Goal: Task Accomplishment & Management: Manage account settings

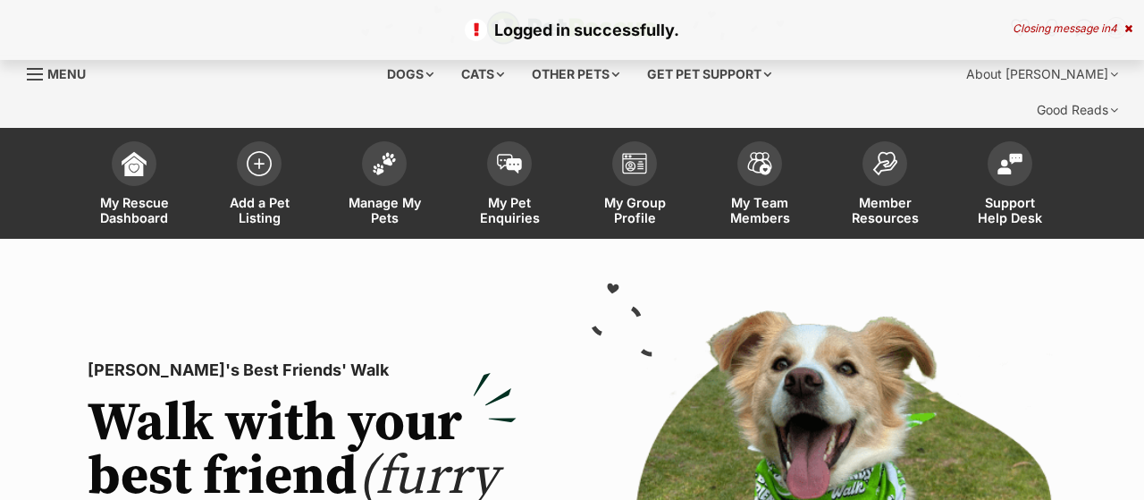
click at [385, 195] on span "Manage My Pets" at bounding box center [384, 210] width 80 height 30
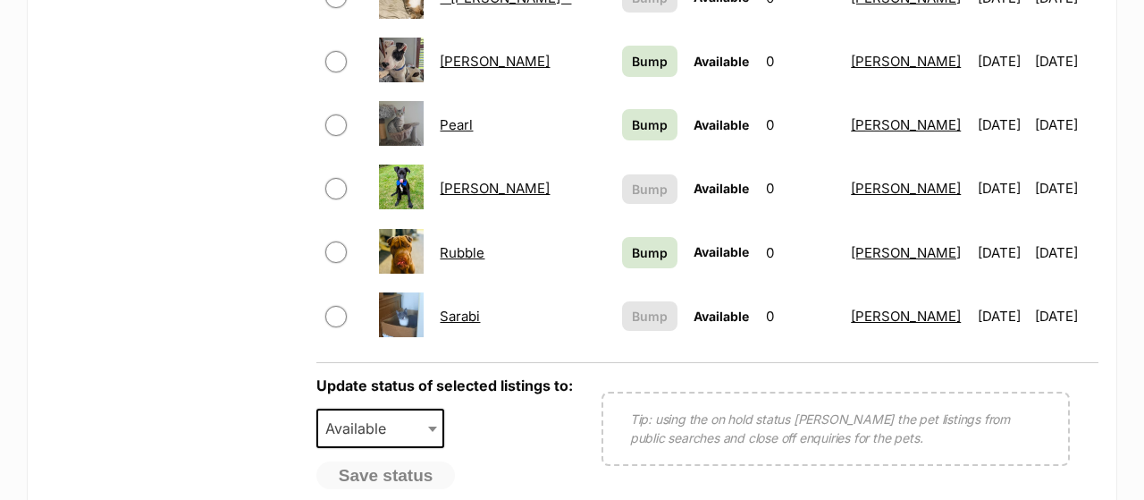
scroll to position [1488, 0]
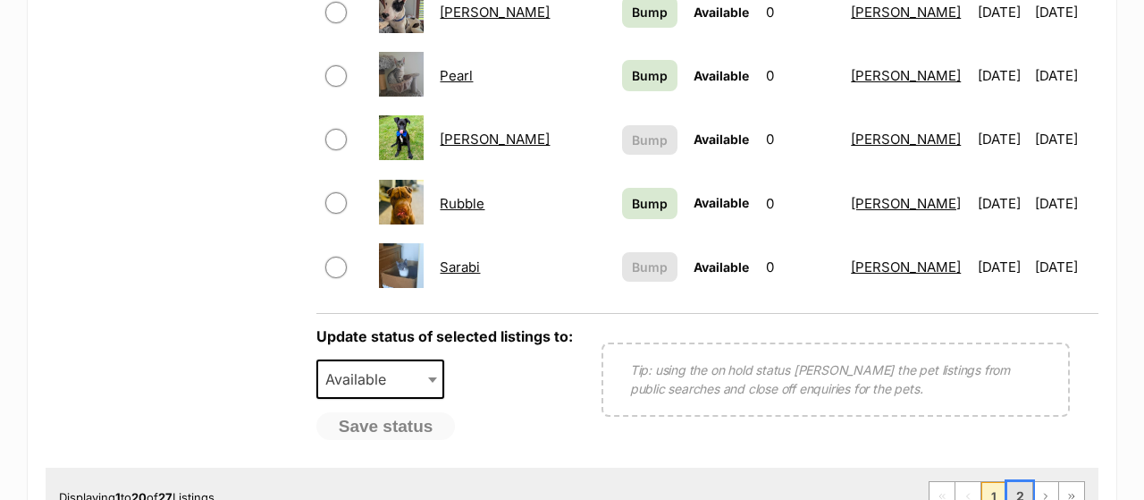
click at [1026, 482] on link "2" at bounding box center [1020, 496] width 25 height 29
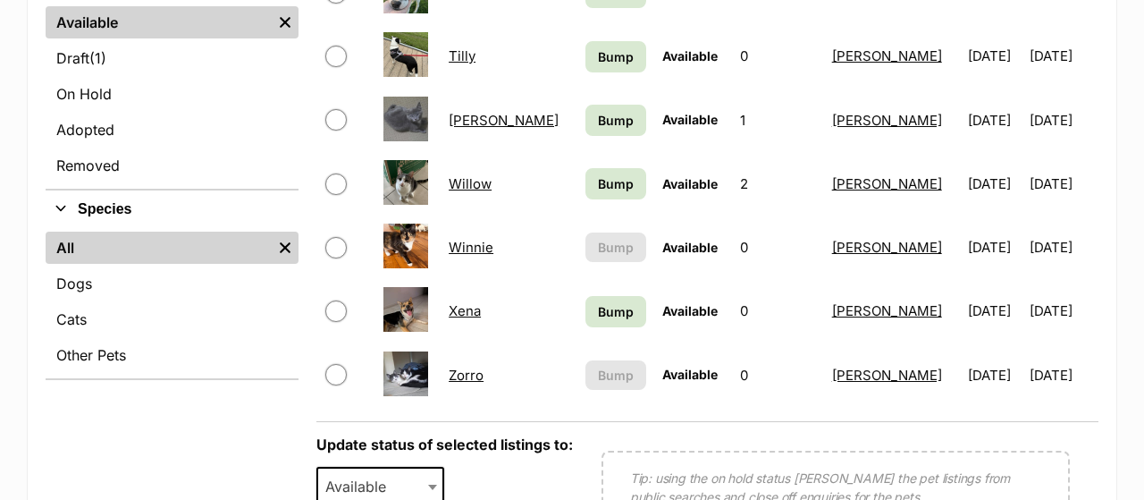
scroll to position [558, 0]
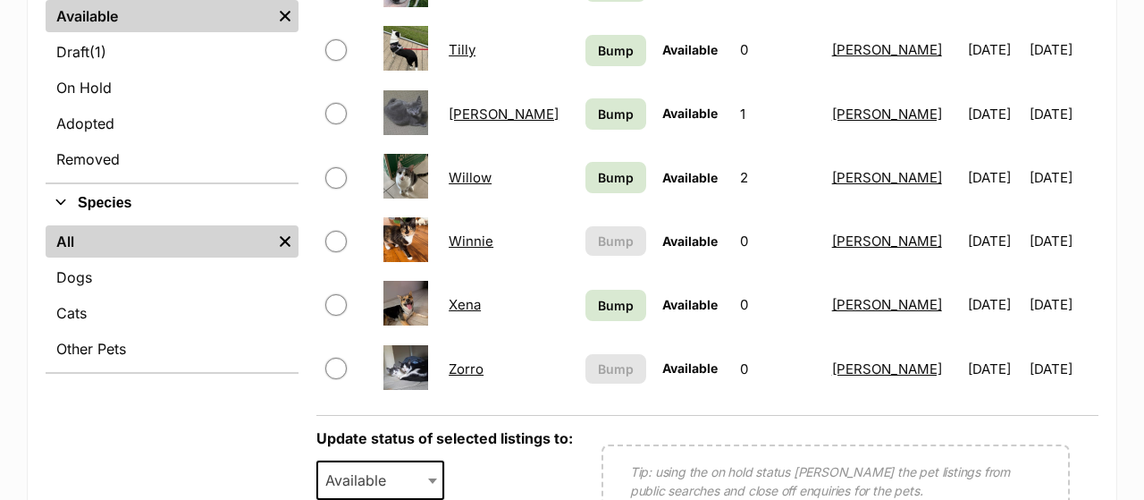
click at [473, 360] on link "Zorro" at bounding box center [466, 368] width 35 height 17
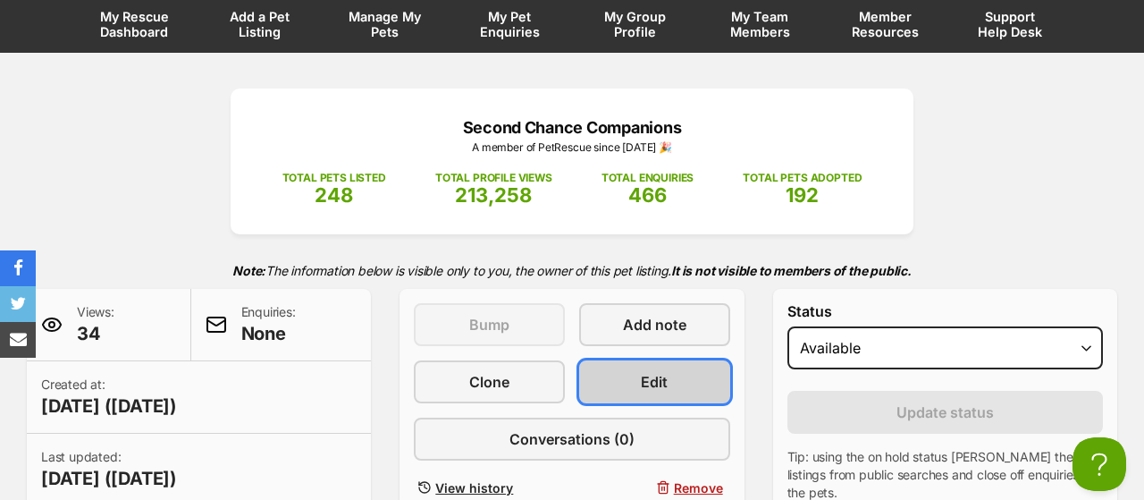
click at [686, 360] on link "Edit" at bounding box center [654, 381] width 151 height 43
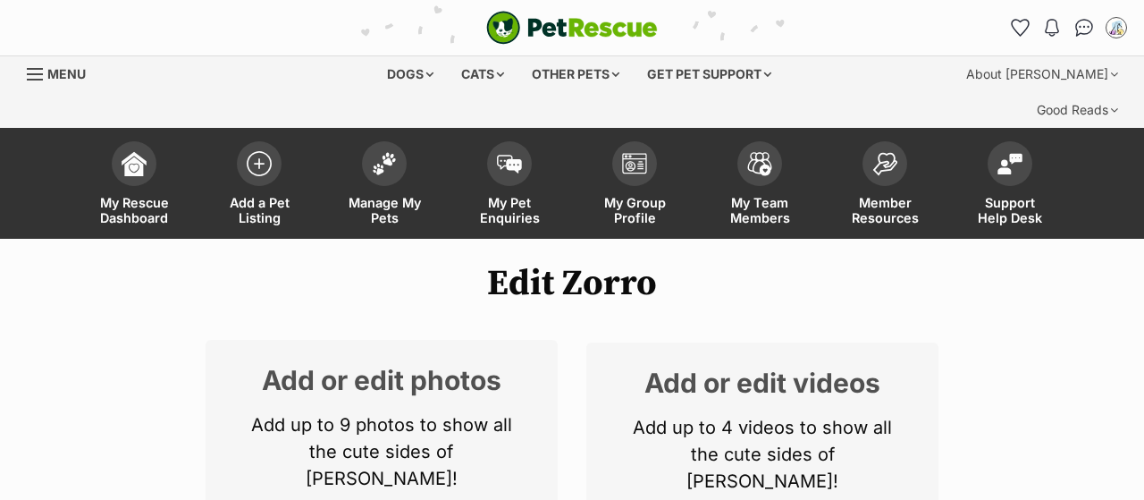
scroll to position [279, 0]
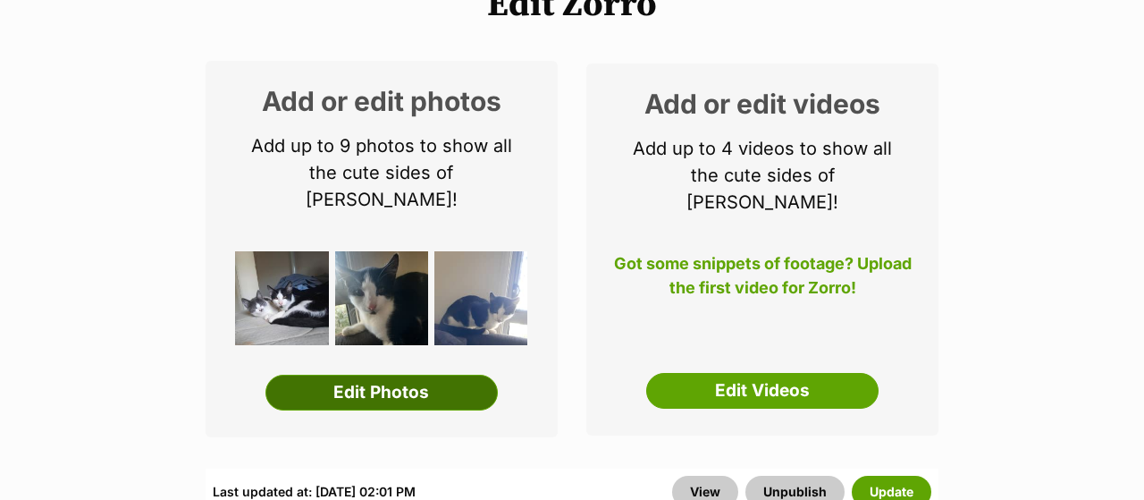
click at [406, 375] on link "Edit Photos" at bounding box center [382, 393] width 232 height 36
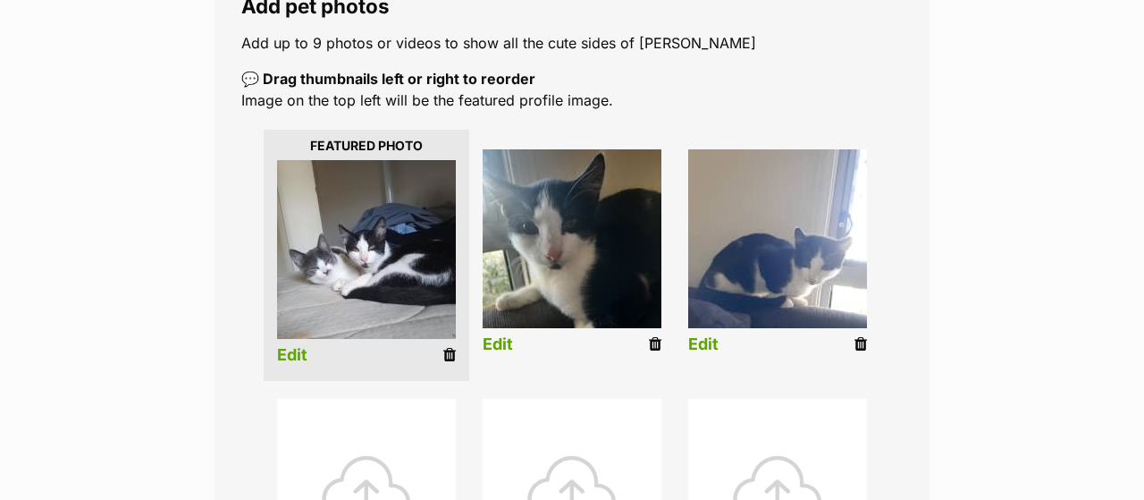
scroll to position [465, 0]
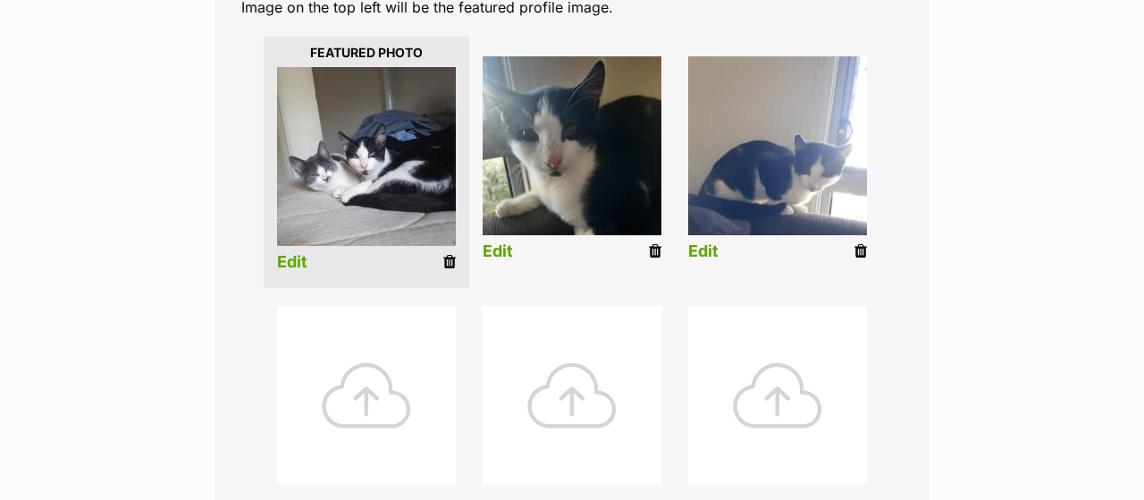
click at [432, 342] on div at bounding box center [366, 395] width 179 height 179
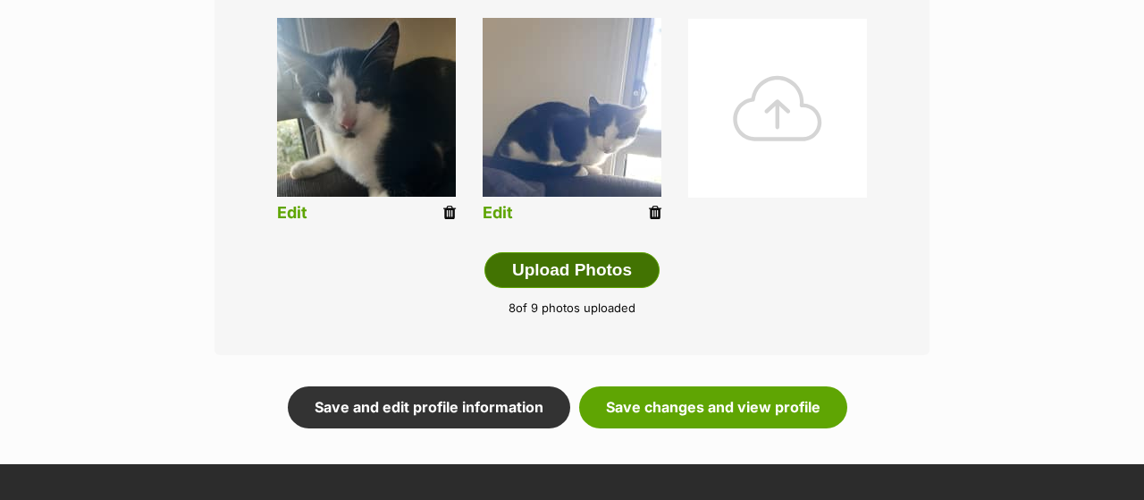
scroll to position [1099, 0]
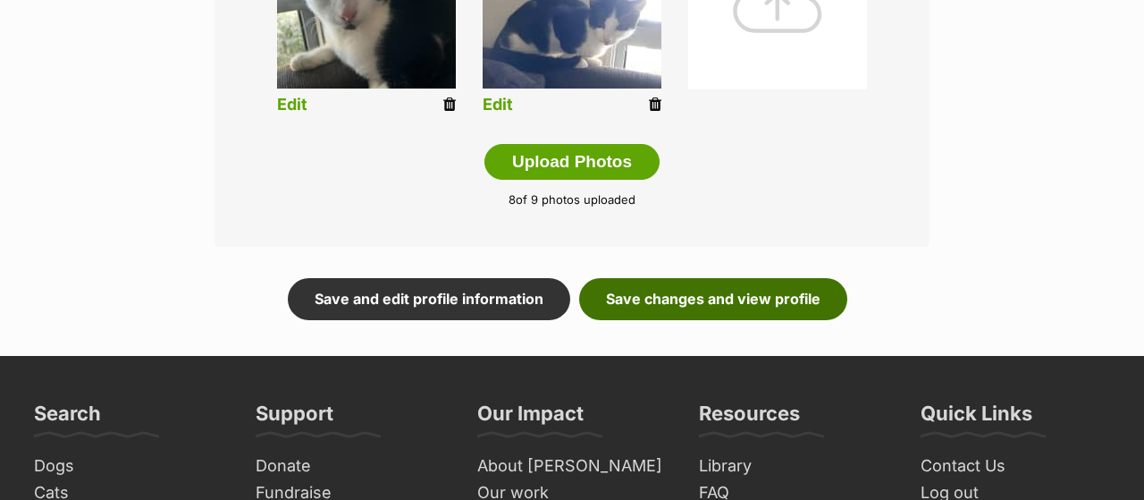
click at [677, 278] on link "Save changes and view profile" at bounding box center [713, 298] width 268 height 41
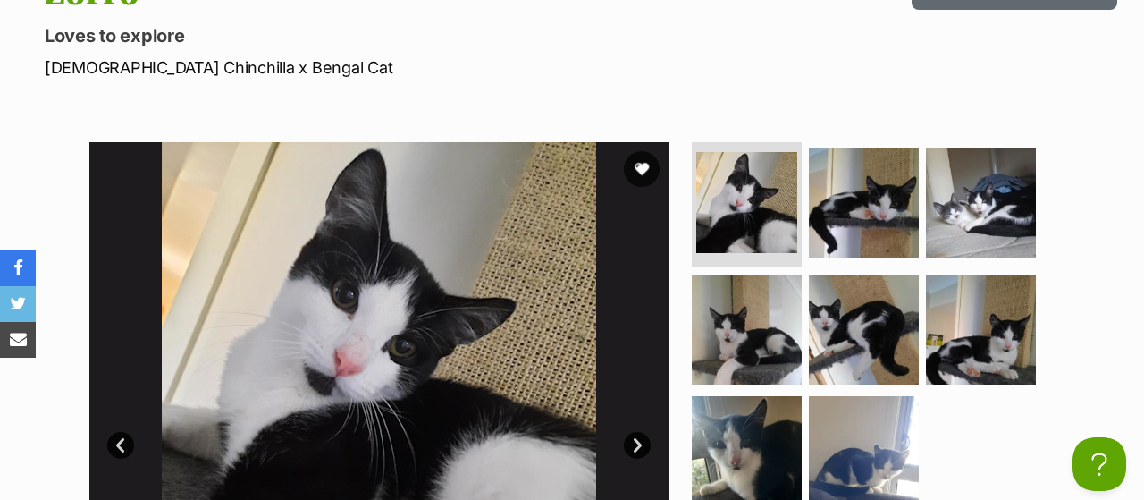
scroll to position [1023, 0]
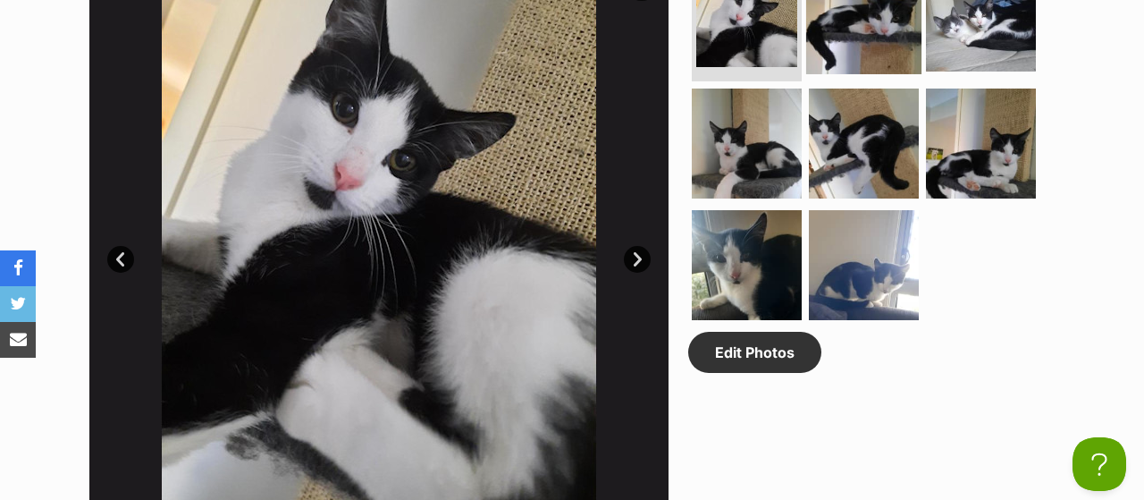
click at [874, 74] on img at bounding box center [863, 16] width 115 height 115
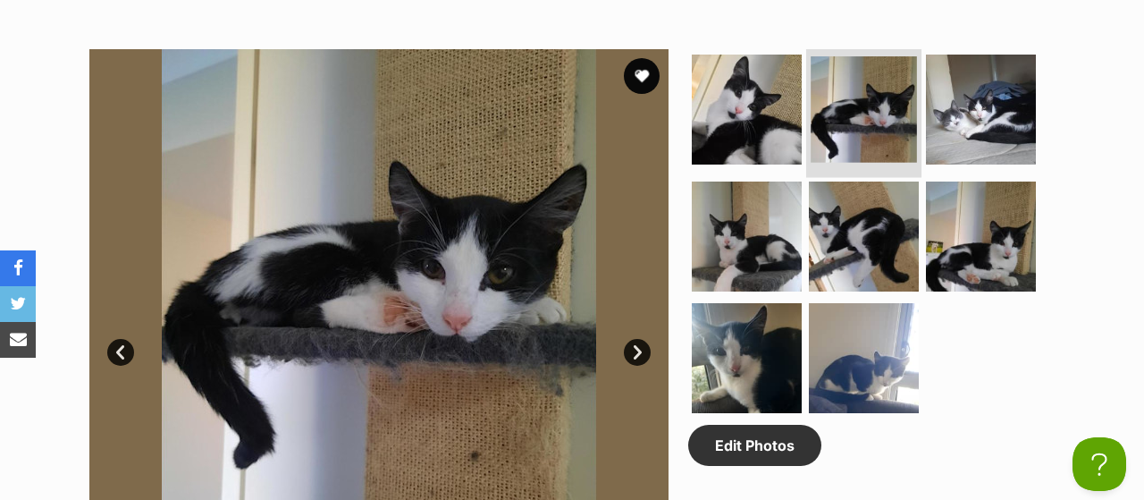
scroll to position [0, 0]
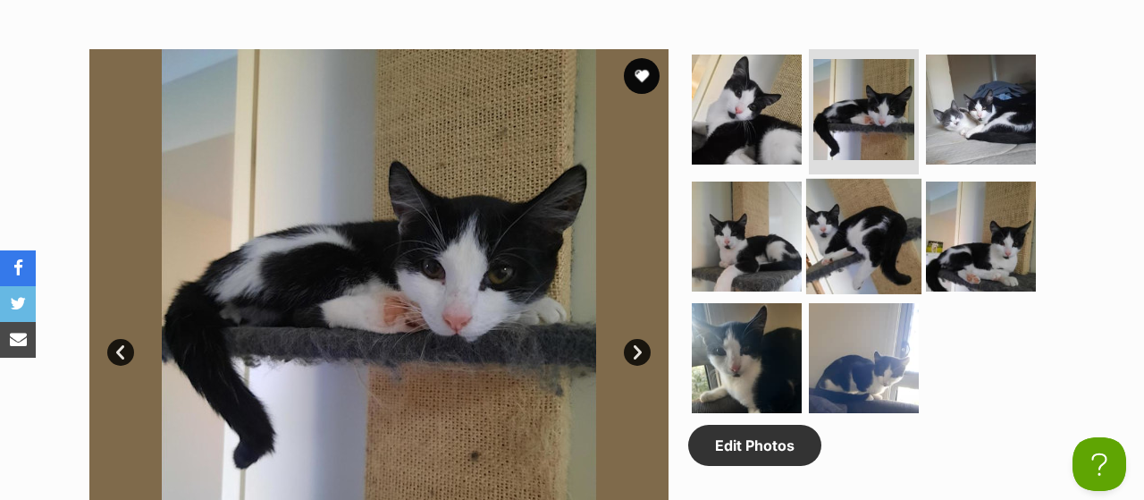
click at [866, 179] on img at bounding box center [863, 236] width 115 height 115
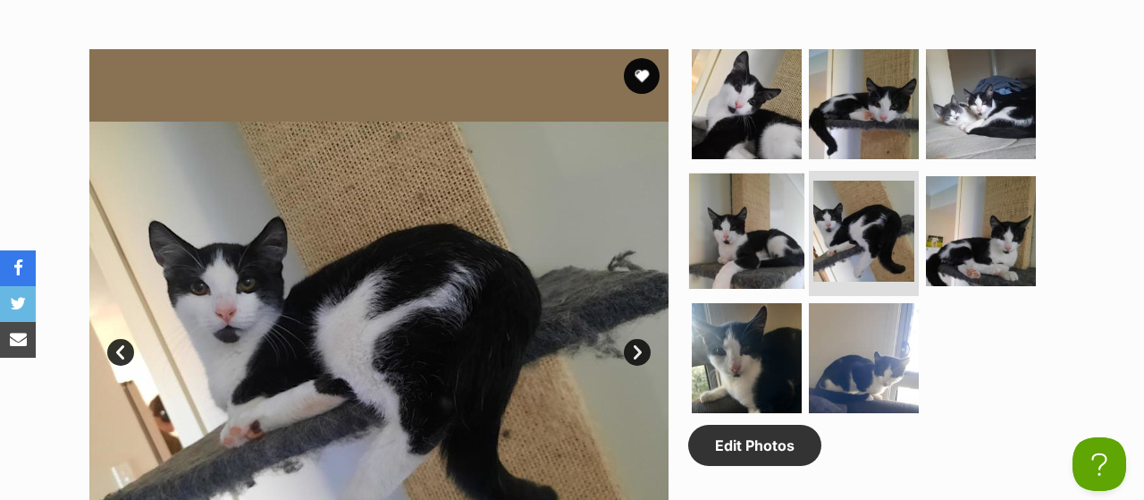
click at [750, 198] on img at bounding box center [746, 230] width 115 height 115
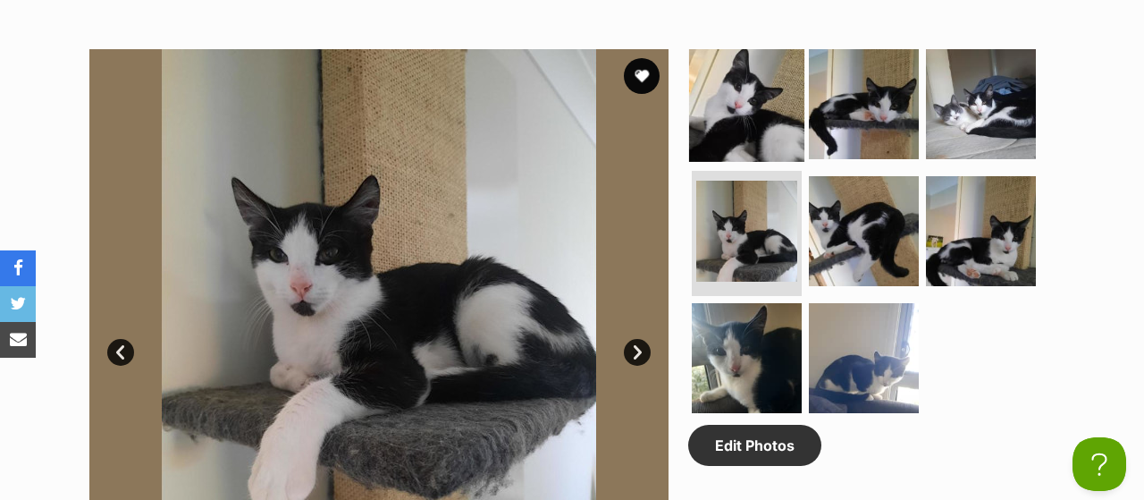
click at [742, 83] on img at bounding box center [746, 103] width 115 height 115
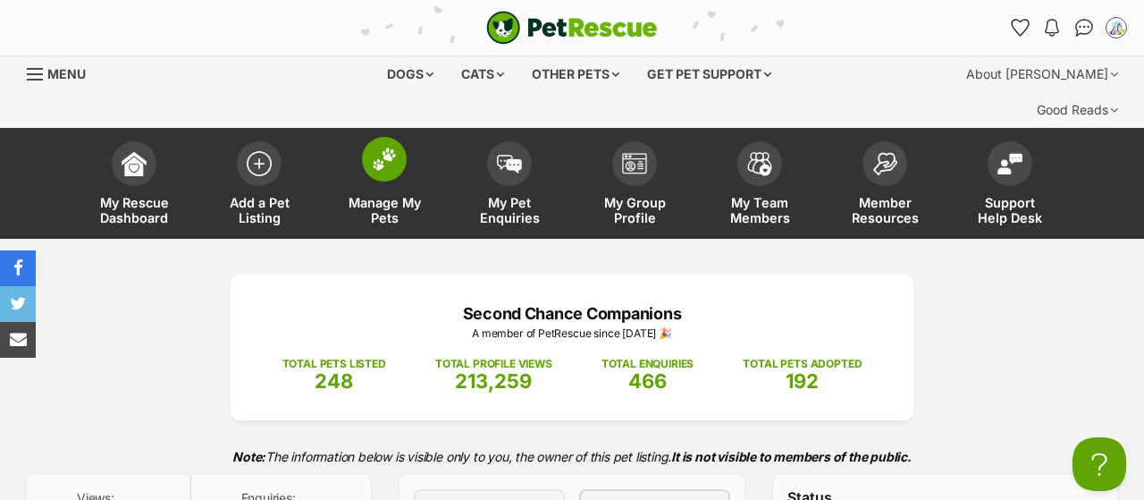
click at [413, 195] on span "Manage My Pets" at bounding box center [384, 210] width 80 height 30
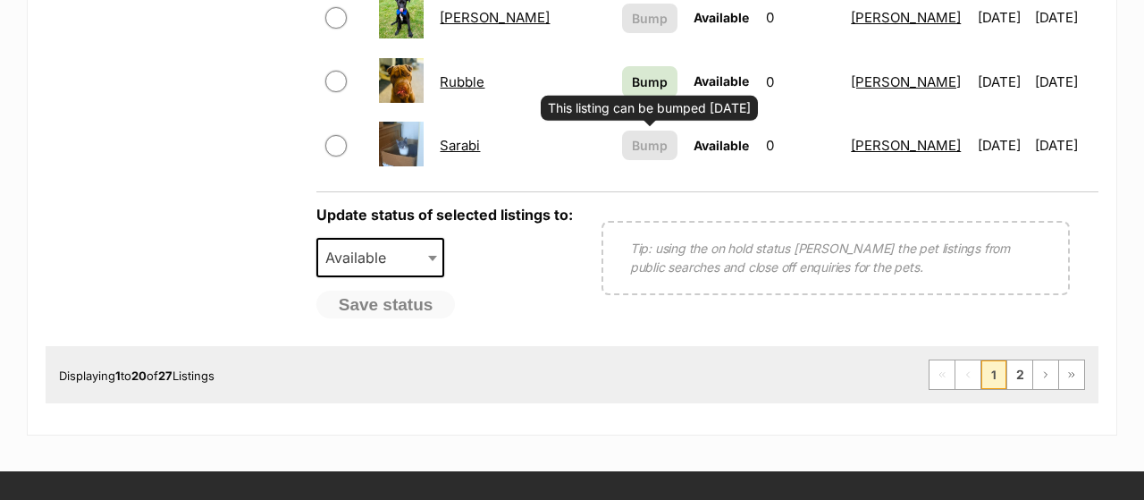
scroll to position [1674, 0]
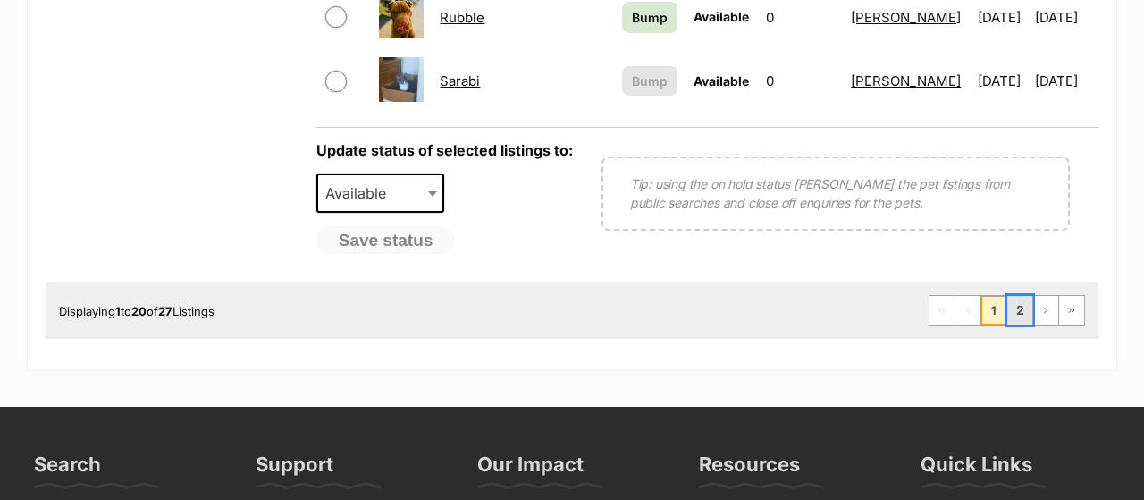
click at [1022, 296] on link "2" at bounding box center [1020, 310] width 25 height 29
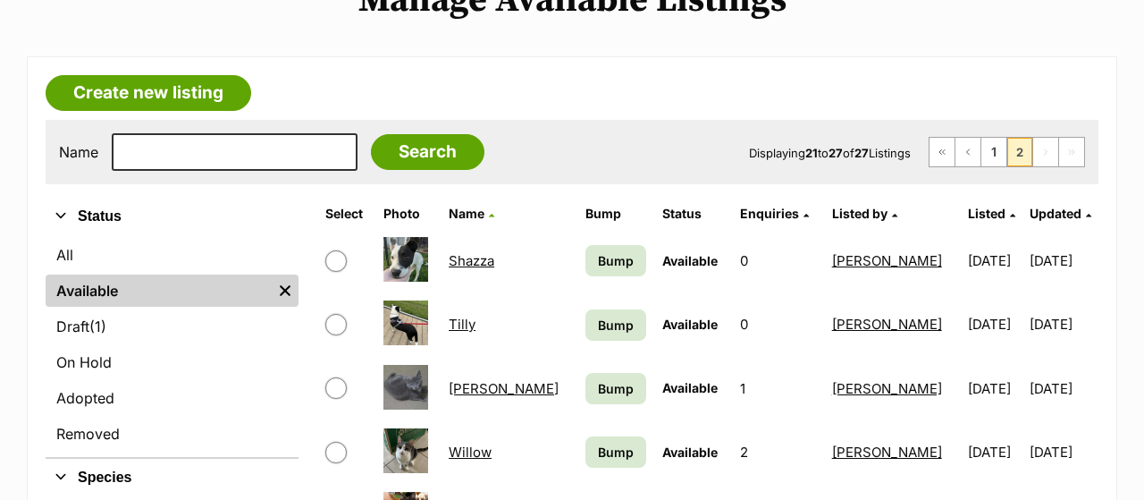
scroll to position [279, 0]
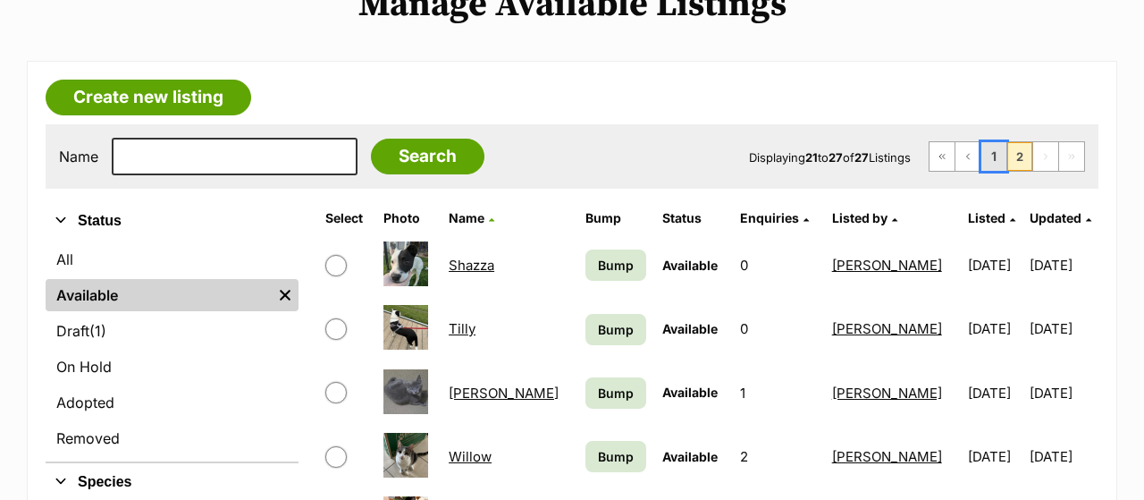
click at [986, 142] on link "1" at bounding box center [994, 156] width 25 height 29
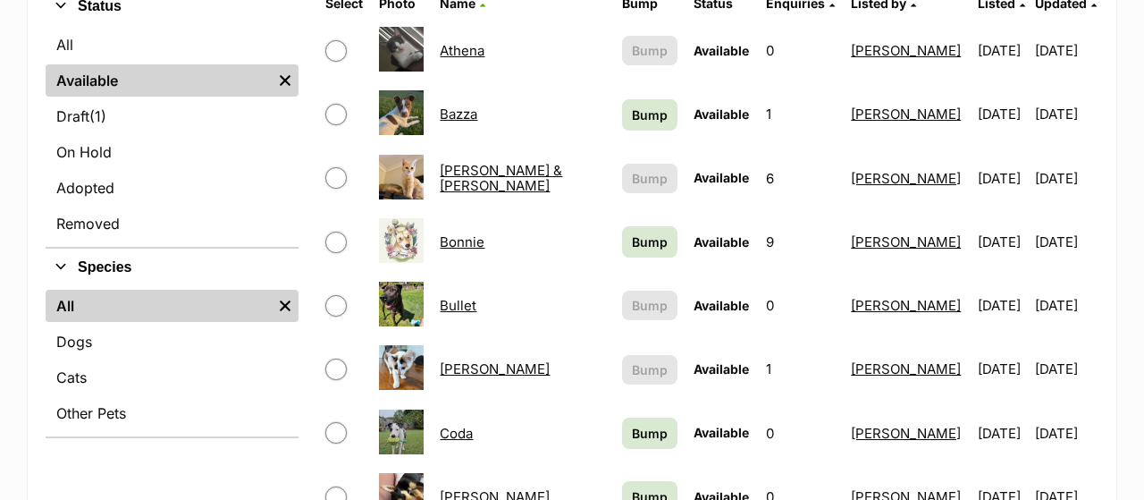
scroll to position [465, 0]
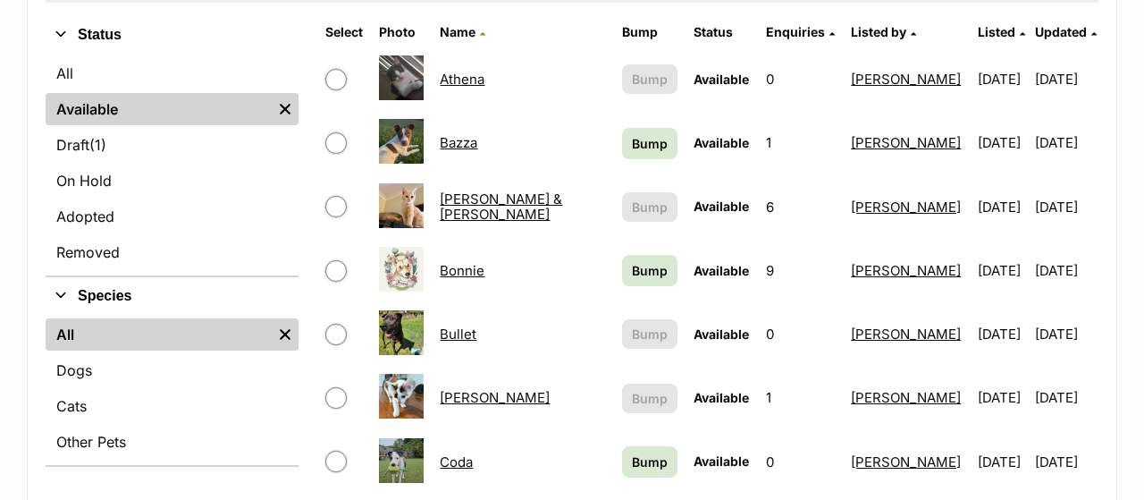
click at [342, 260] on input "checkbox" at bounding box center [335, 270] width 21 height 21
checkbox input "true"
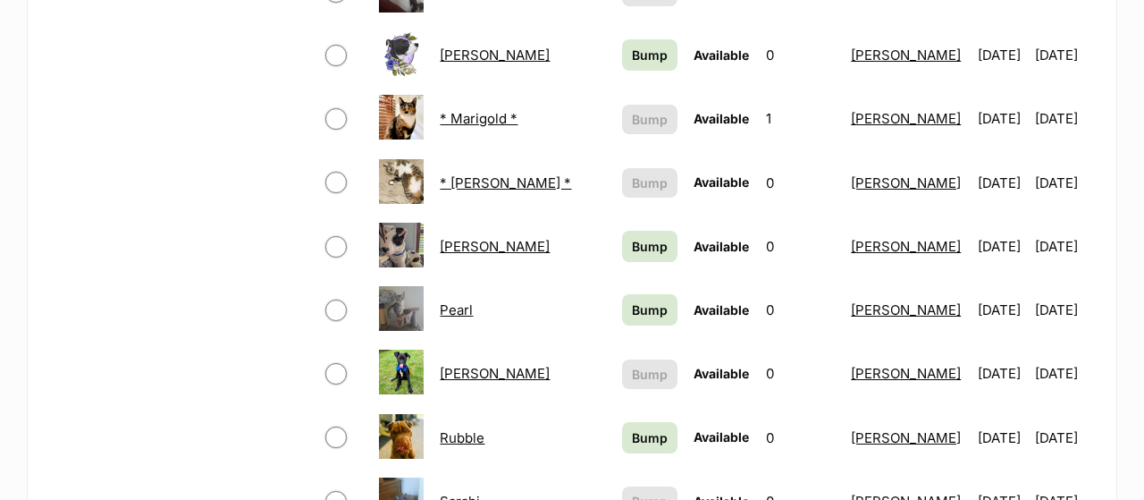
scroll to position [1488, 0]
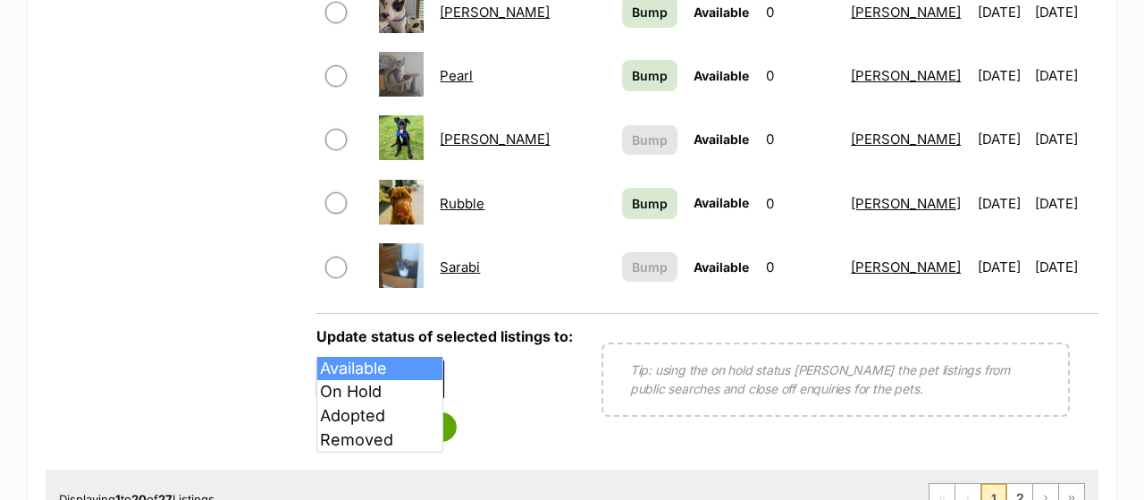
click at [436, 359] on span at bounding box center [435, 378] width 18 height 39
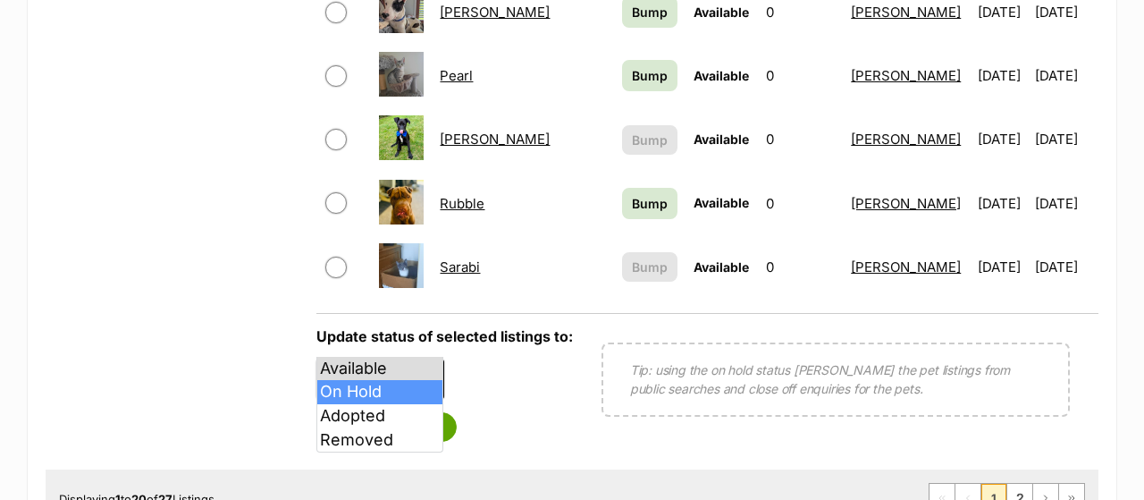
select select "on_hold"
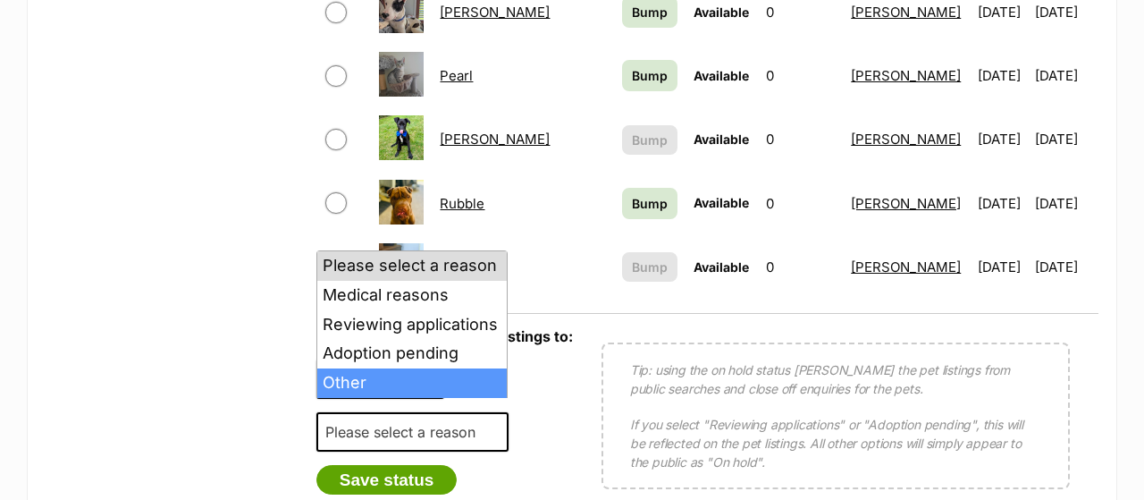
click at [351, 389] on body "Skip to main content Log in to favourite this pet Log in Or sign up Search PetR…" at bounding box center [572, 69] width 1144 height 3114
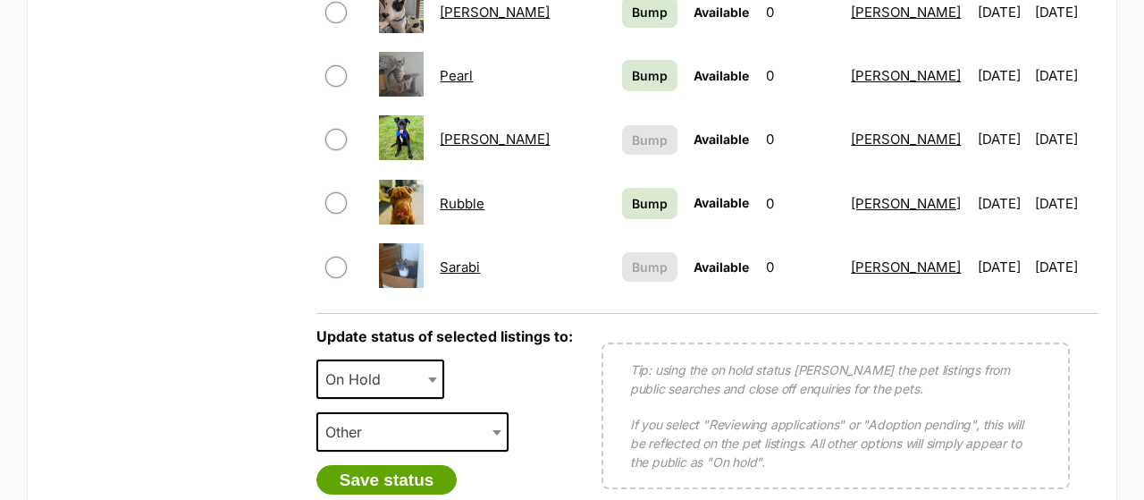
click at [351, 419] on span "Other" at bounding box center [349, 431] width 62 height 25
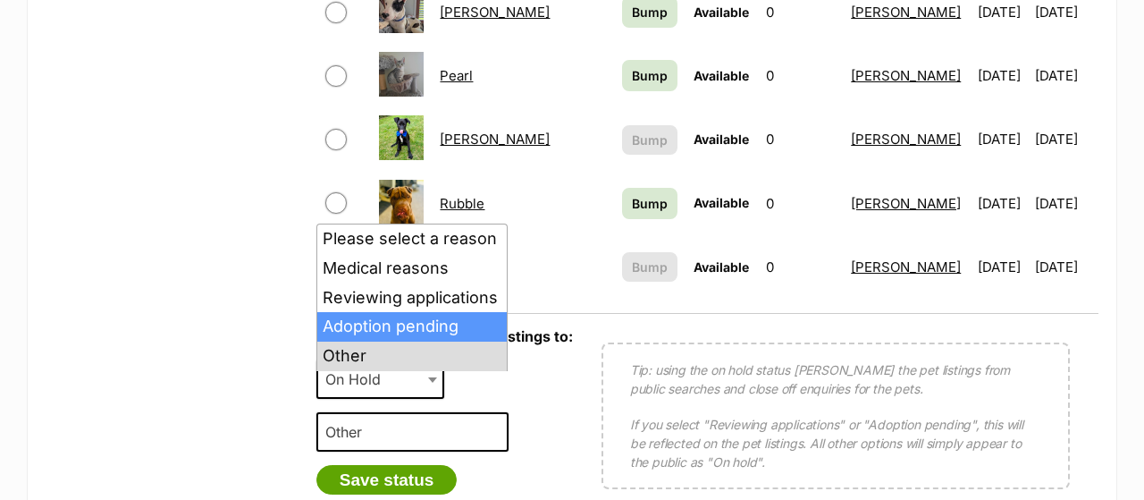
select select "adoption_pending"
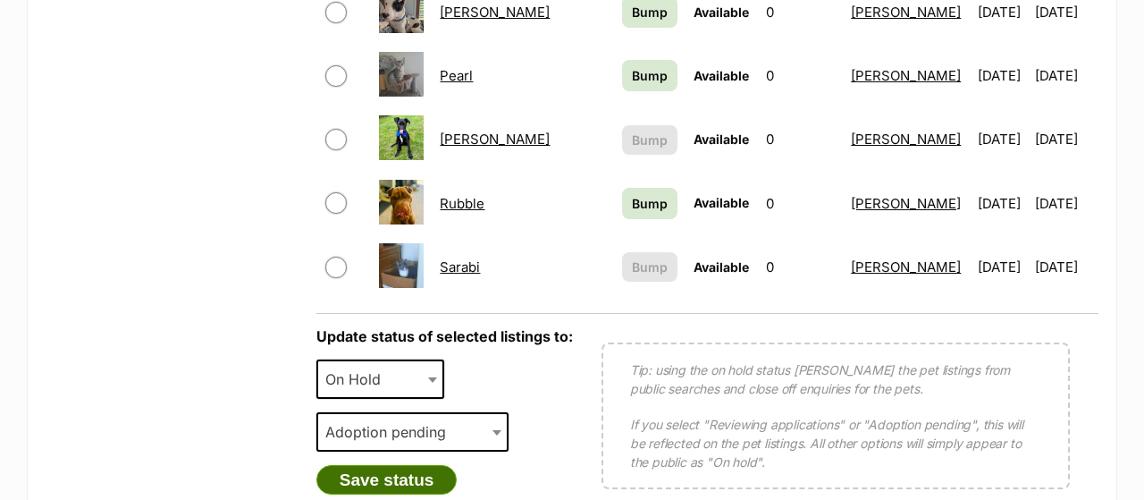
click at [405, 465] on button "Save status" at bounding box center [387, 480] width 141 height 30
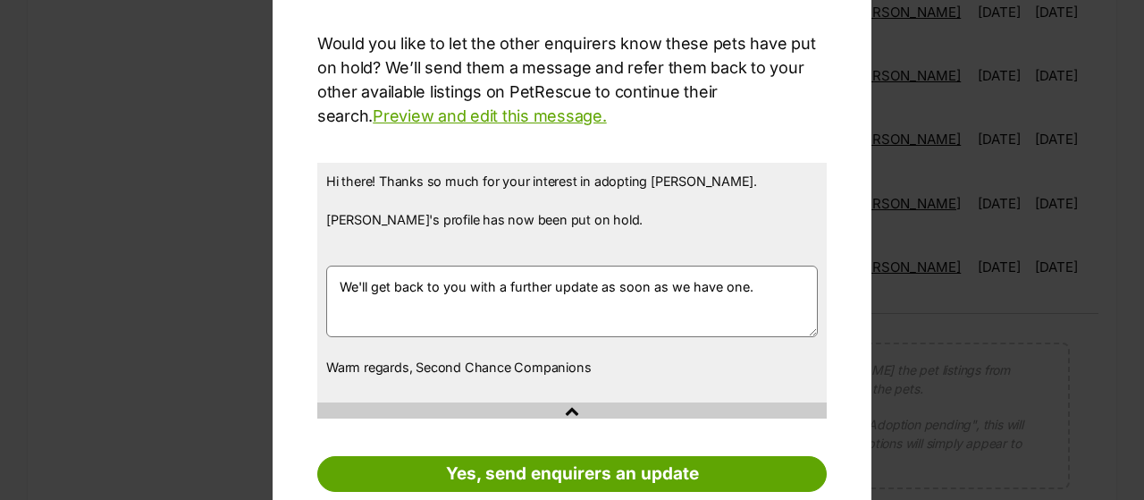
scroll to position [222, 0]
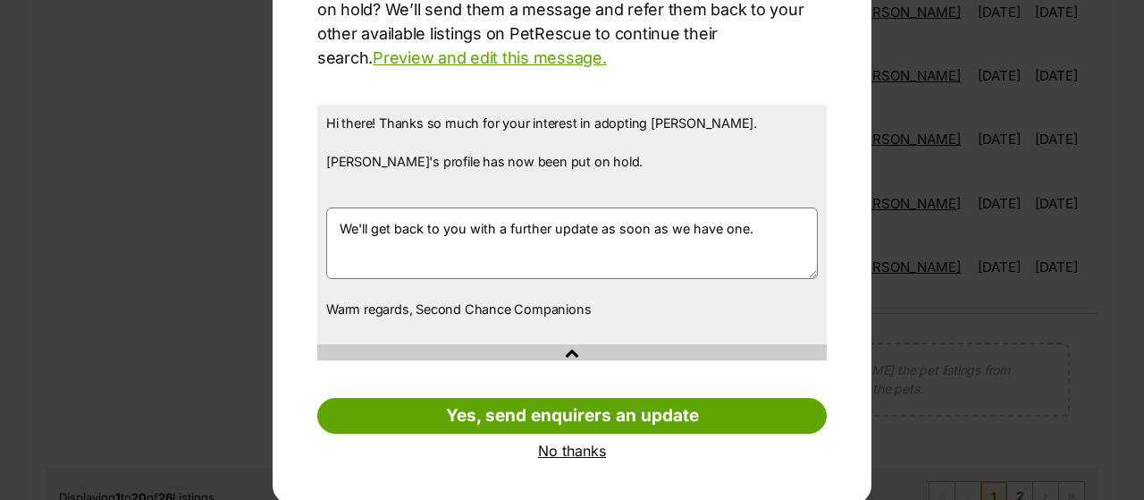
click at [591, 445] on link "No thanks" at bounding box center [572, 451] width 510 height 16
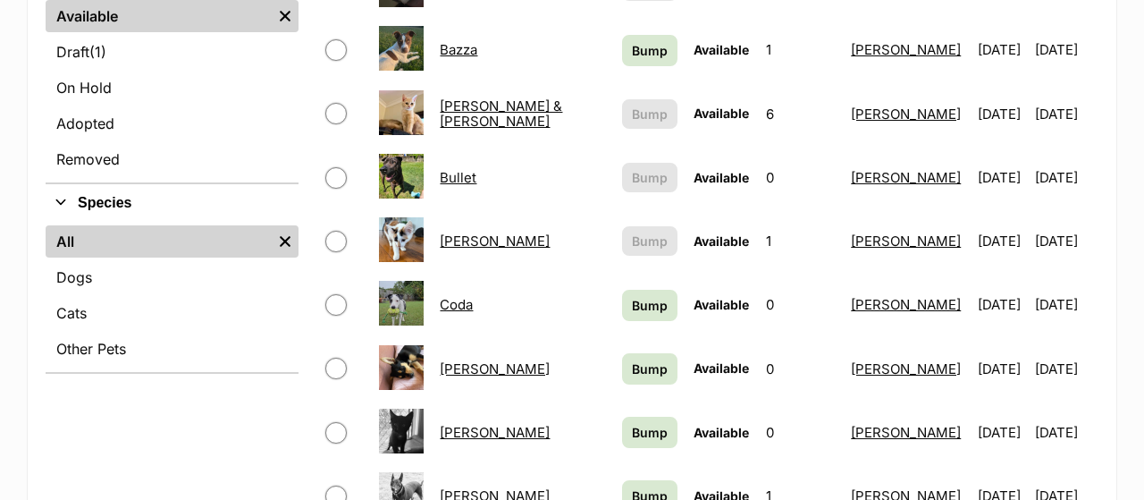
scroll to position [651, 0]
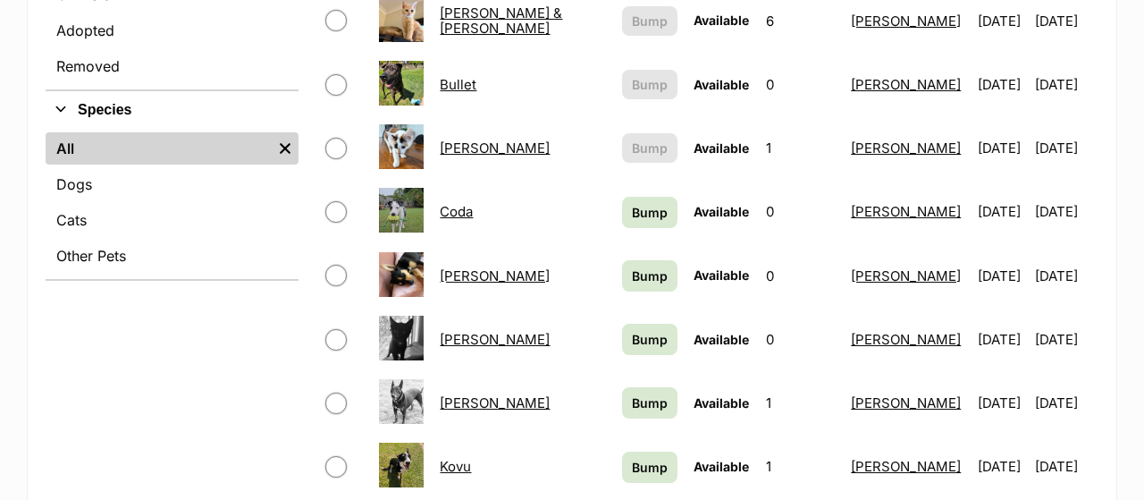
click at [444, 139] on link "Callie" at bounding box center [495, 147] width 110 height 17
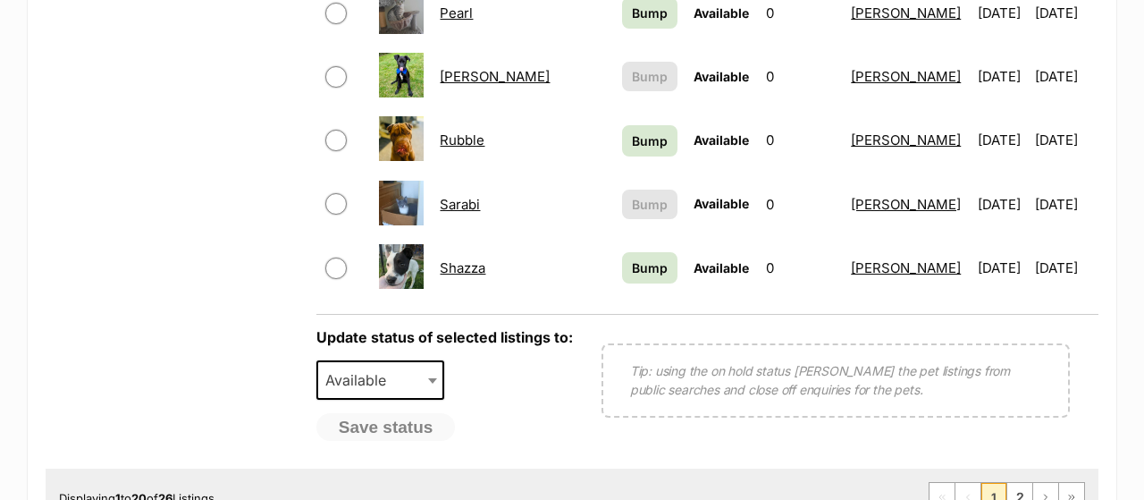
scroll to position [1488, 0]
click at [1029, 482] on link "2" at bounding box center [1020, 496] width 25 height 29
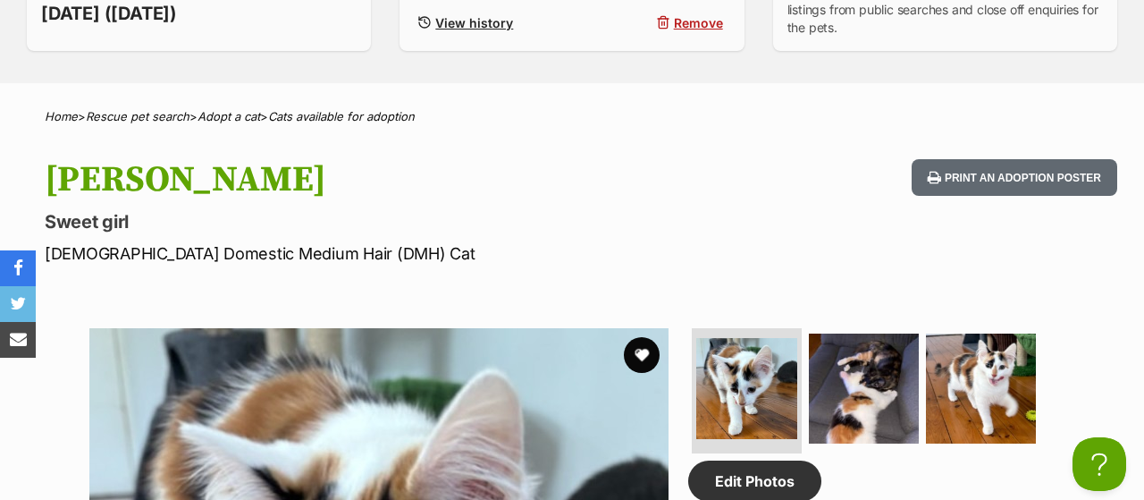
scroll to position [744, 0]
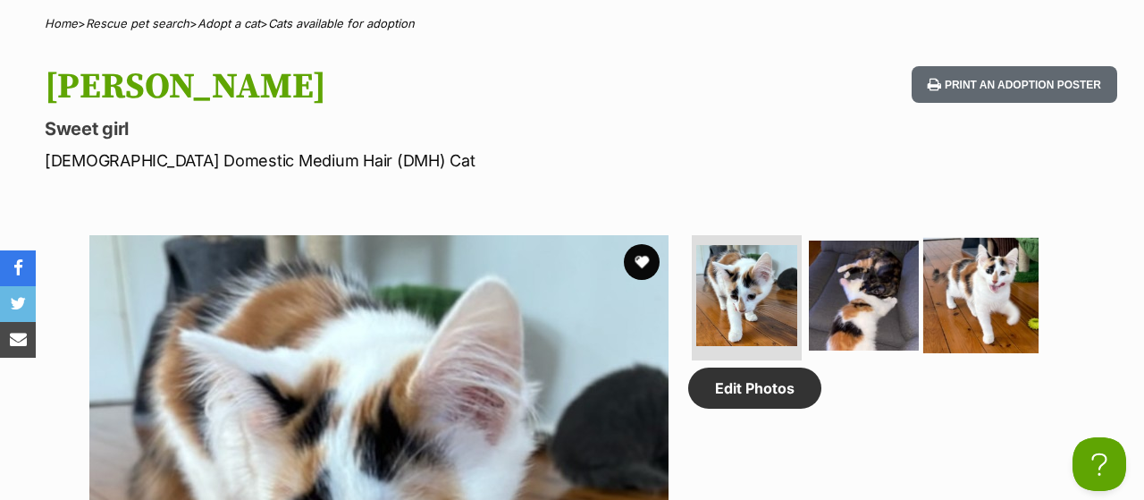
click at [992, 238] on img at bounding box center [981, 295] width 115 height 115
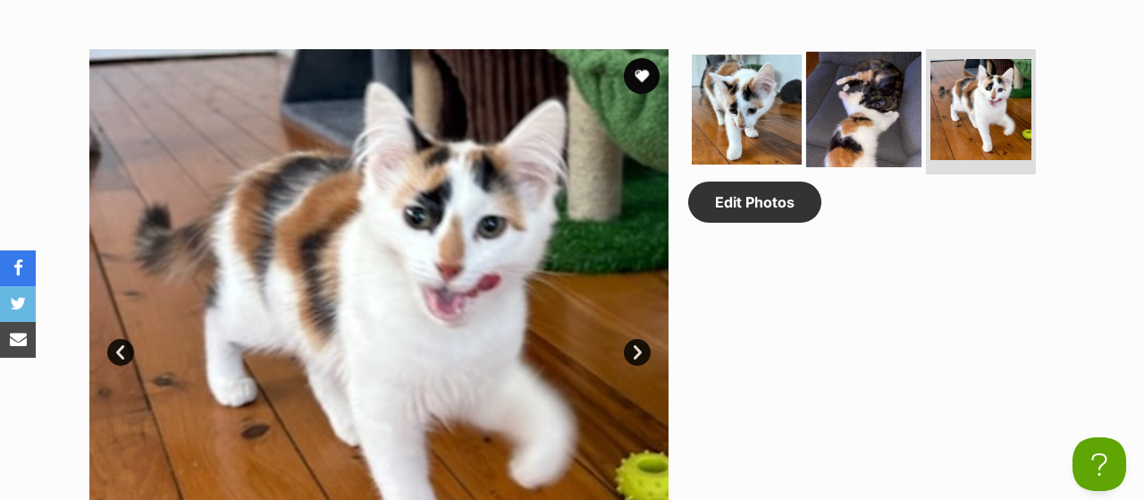
click at [836, 89] on img at bounding box center [863, 109] width 115 height 115
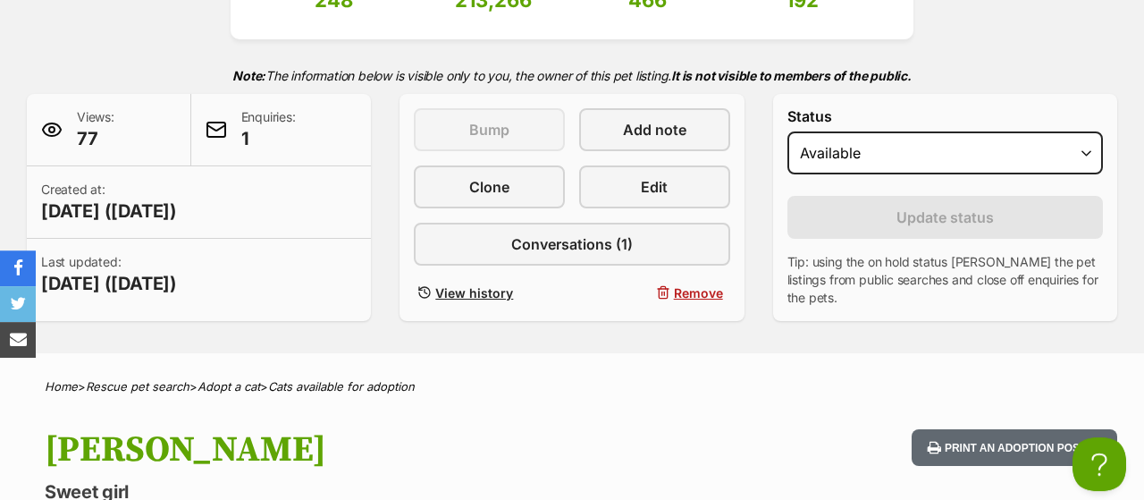
scroll to position [372, 0]
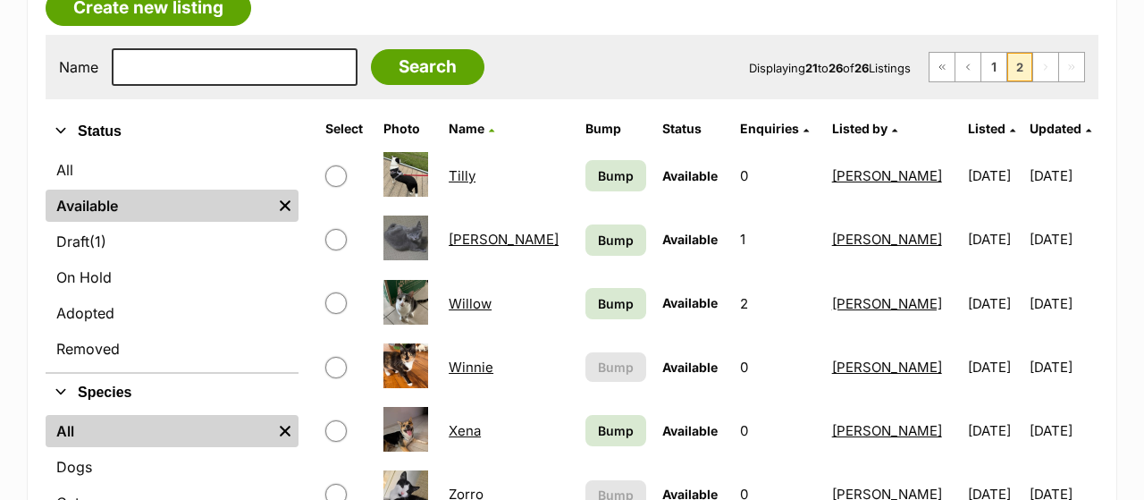
scroll to position [372, 0]
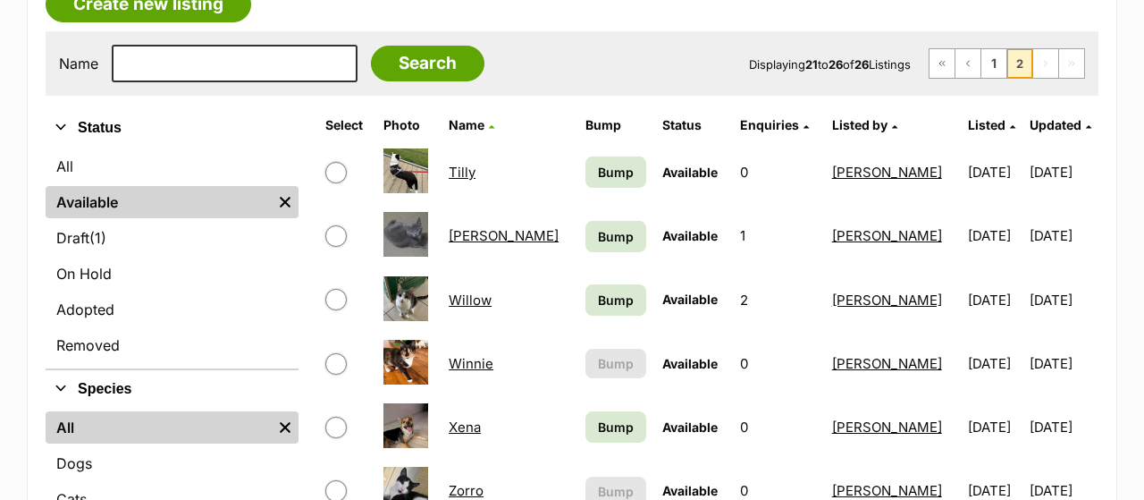
click at [479, 355] on link "Winnie" at bounding box center [471, 363] width 45 height 17
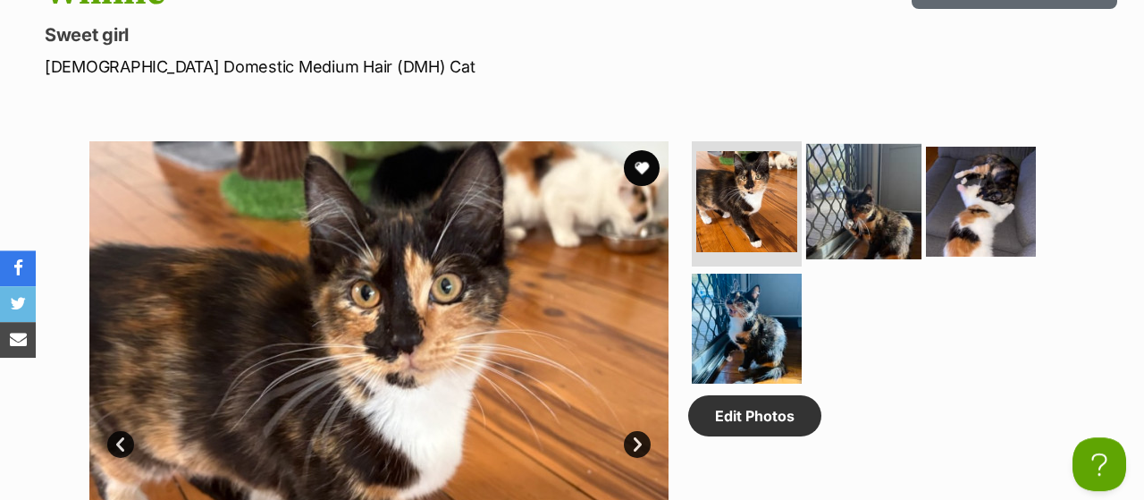
click at [864, 191] on img at bounding box center [863, 201] width 115 height 115
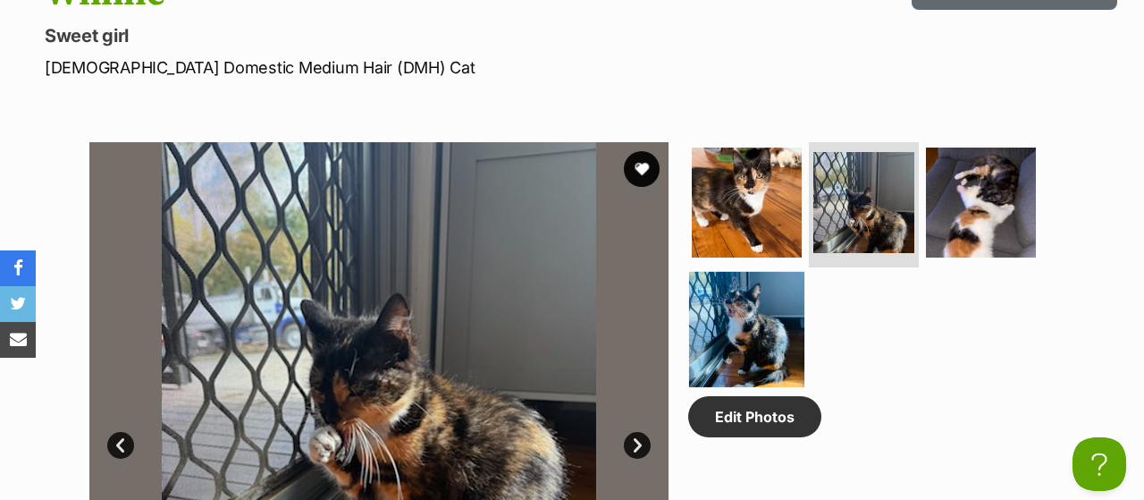
click at [740, 290] on img at bounding box center [746, 329] width 115 height 115
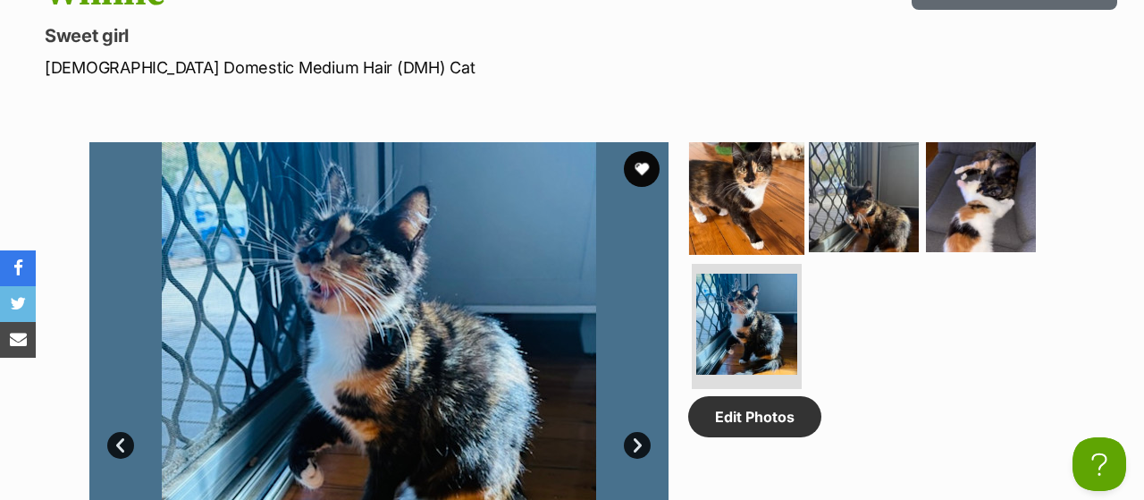
click at [742, 181] on img at bounding box center [746, 196] width 115 height 115
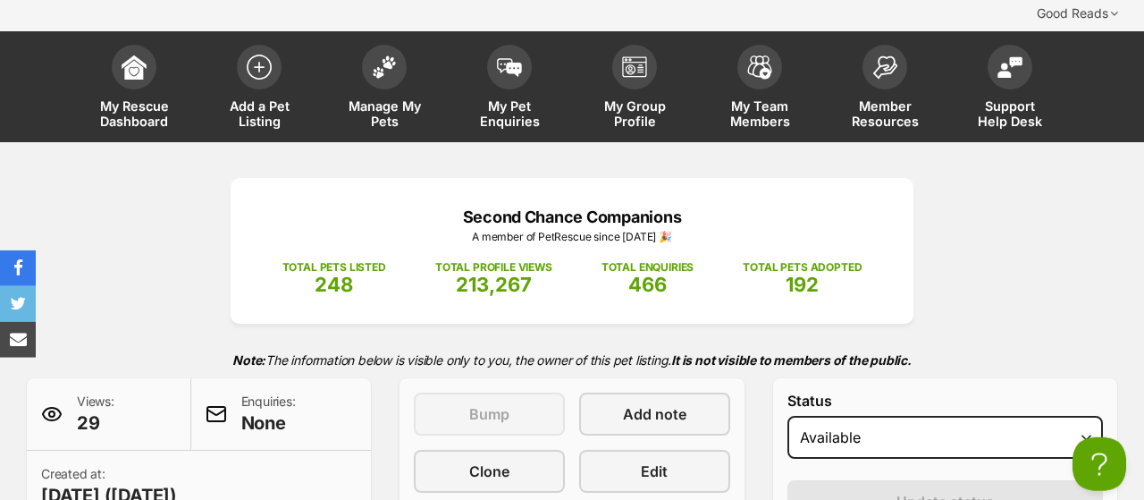
scroll to position [93, 0]
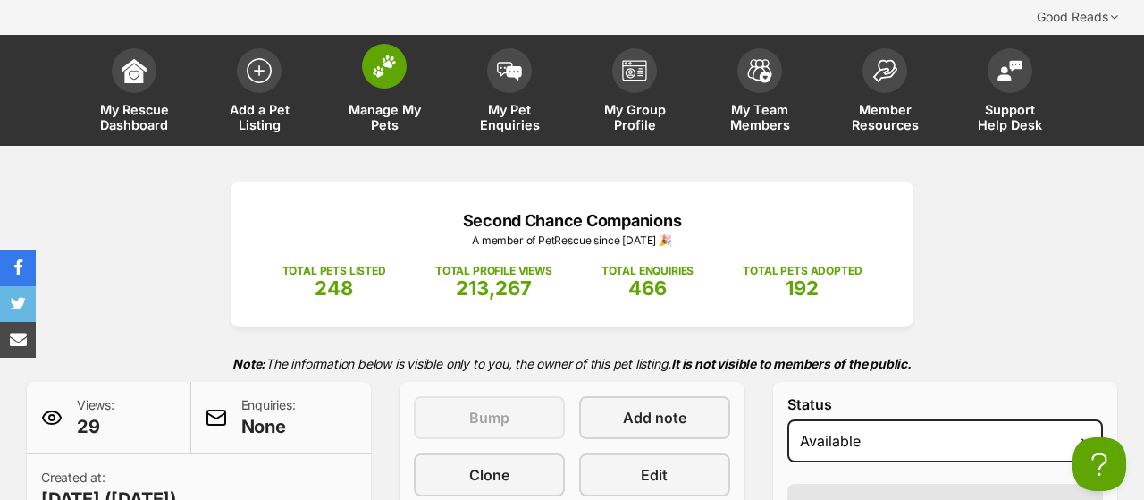
click at [403, 102] on span "Manage My Pets" at bounding box center [384, 117] width 80 height 30
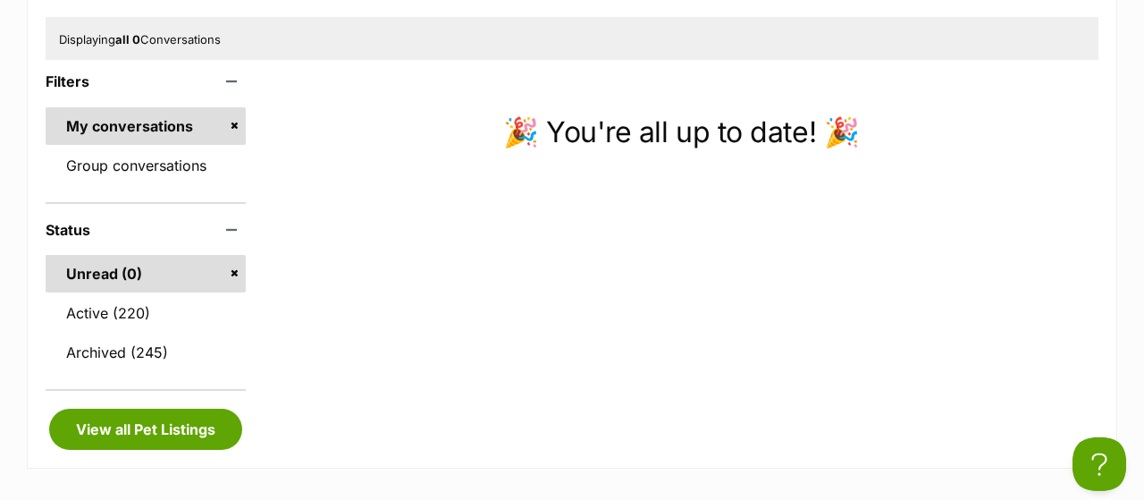
scroll to position [372, 0]
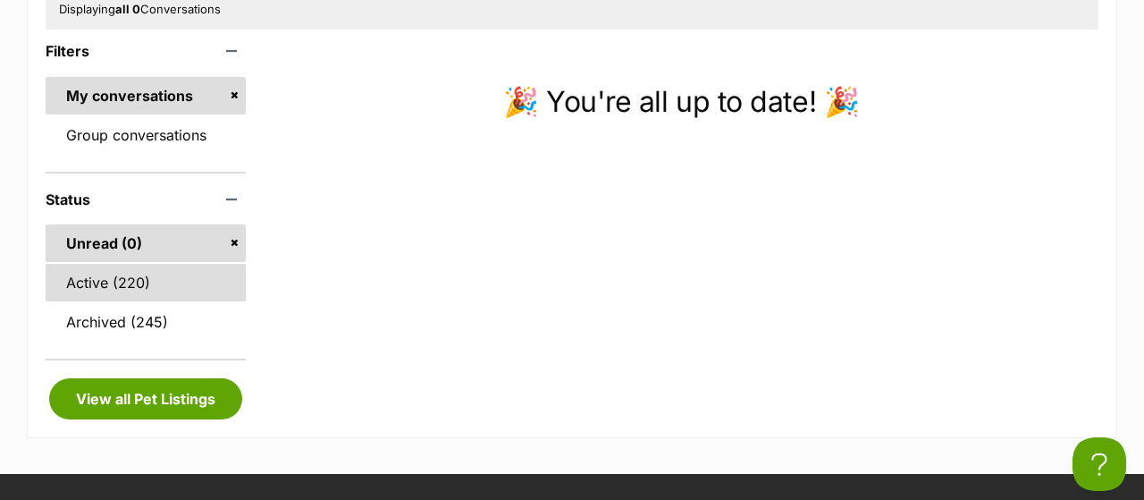
click at [127, 264] on link "Active (220)" at bounding box center [146, 283] width 200 height 38
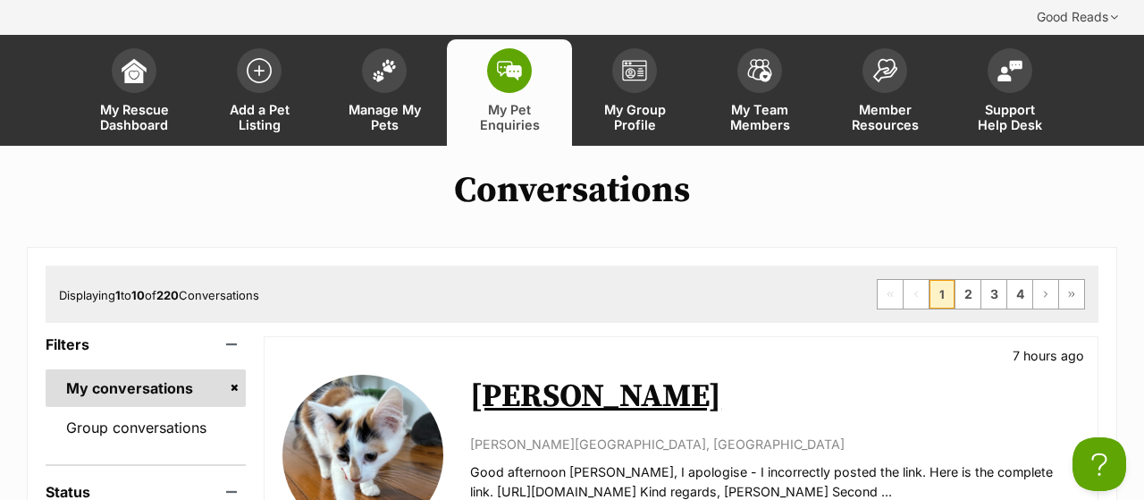
scroll to position [186, 0]
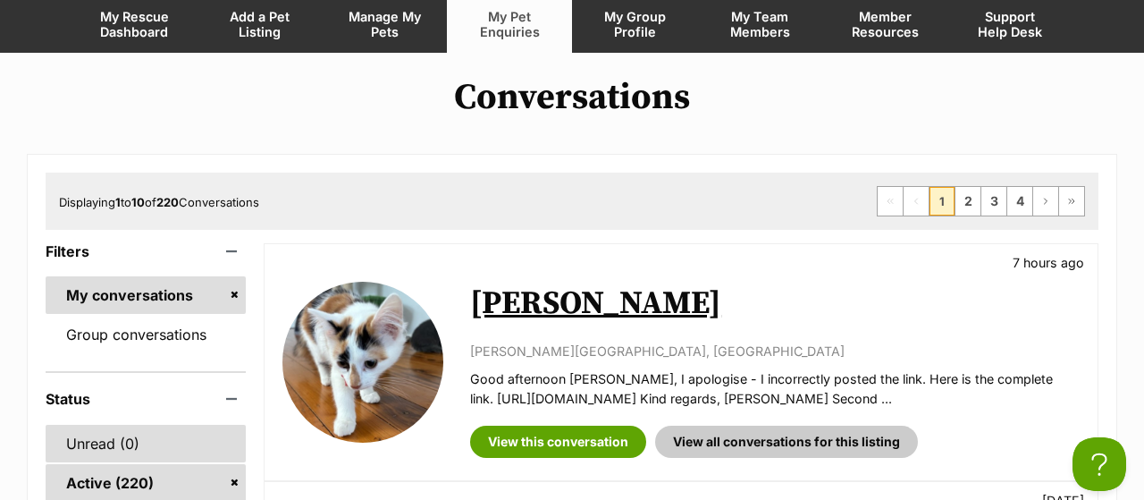
click at [131, 425] on link "Unread (0)" at bounding box center [146, 444] width 200 height 38
